Goal: Task Accomplishment & Management: Use online tool/utility

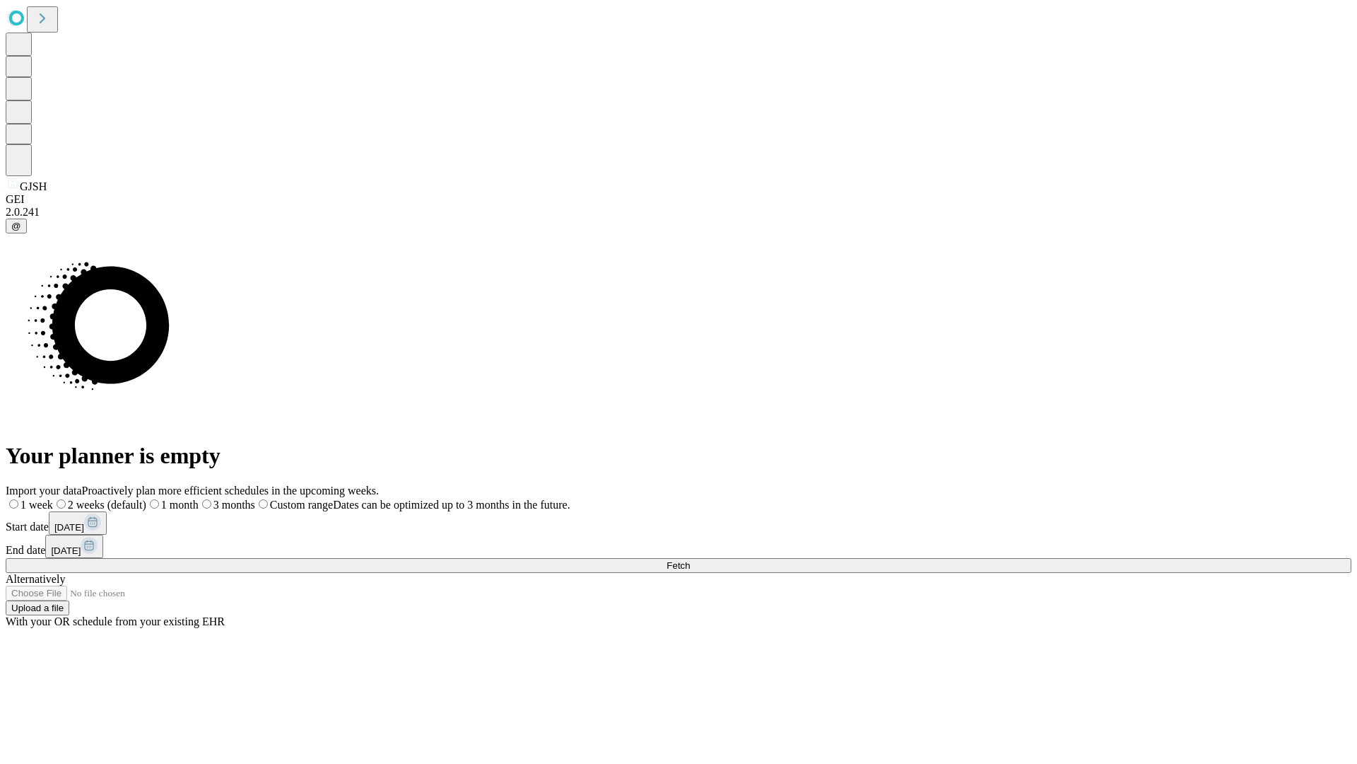
click at [690, 560] on span "Fetch" at bounding box center [678, 565] width 23 height 11
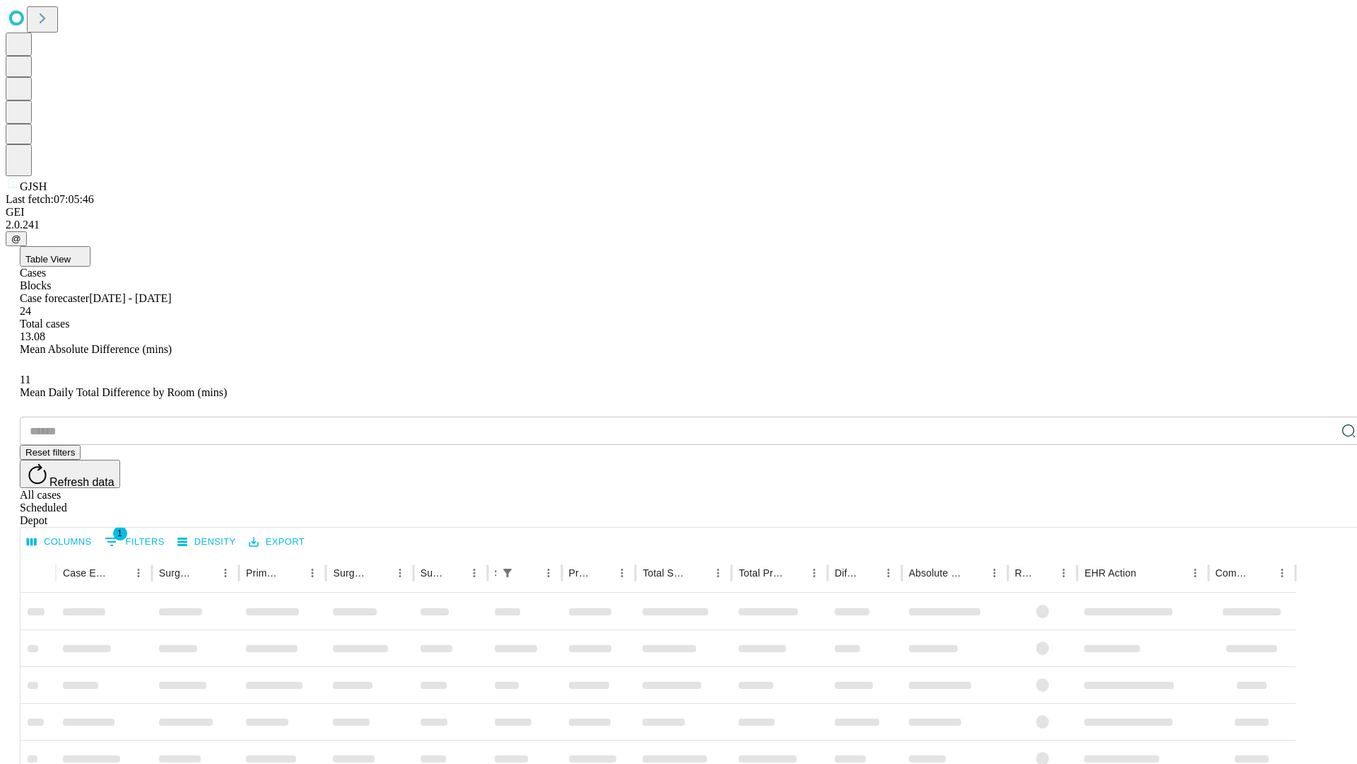
click at [71, 254] on span "Table View" at bounding box center [47, 259] width 45 height 11
